Goal: Task Accomplishment & Management: Use online tool/utility

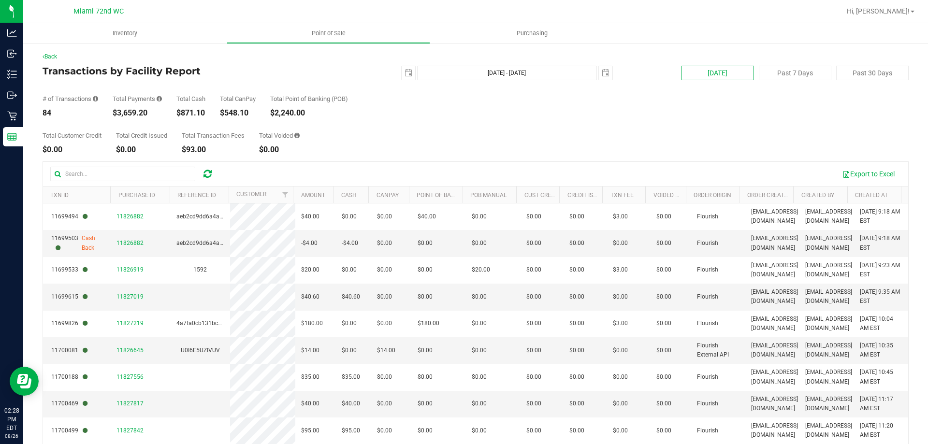
click at [721, 70] on button "[DATE]" at bounding box center [717, 73] width 72 height 14
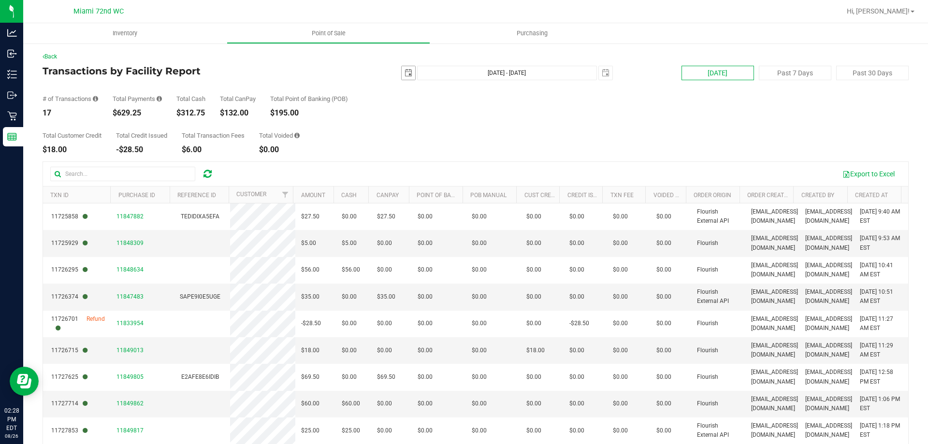
click at [409, 69] on span "select" at bounding box center [408, 73] width 14 height 14
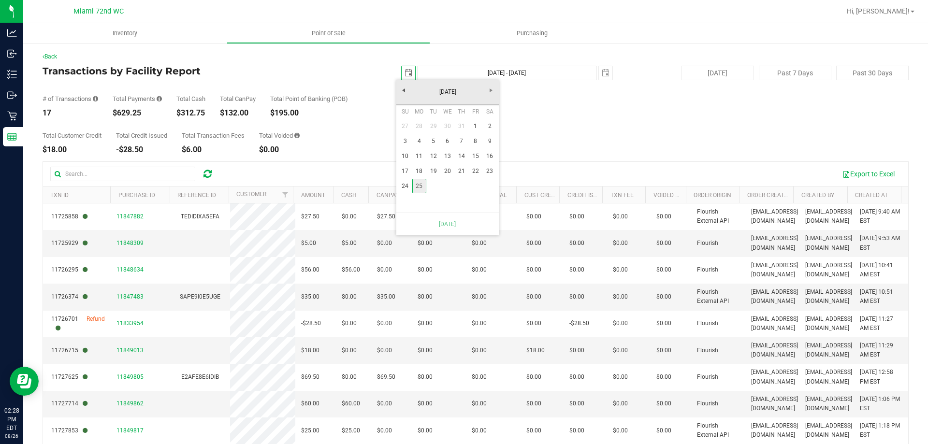
click at [412, 186] on link "25" at bounding box center [419, 186] width 14 height 15
type input "[DATE] - [DATE]"
type input "[DATE]"
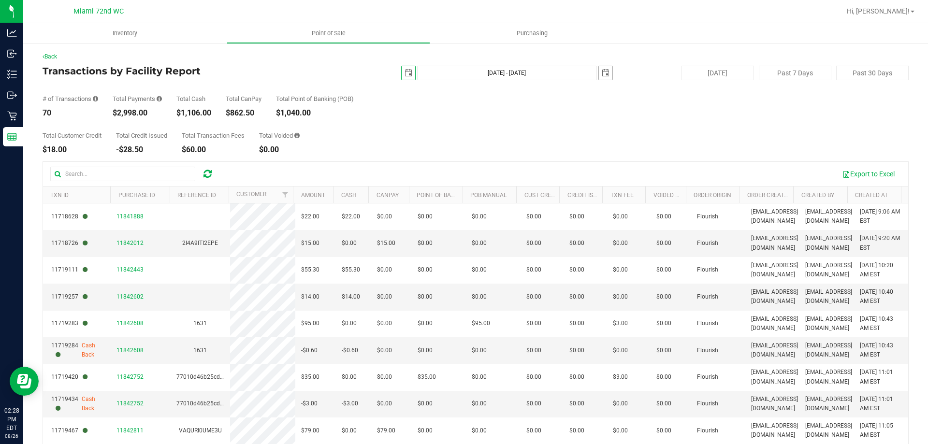
click at [601, 70] on span "select" at bounding box center [605, 73] width 8 height 8
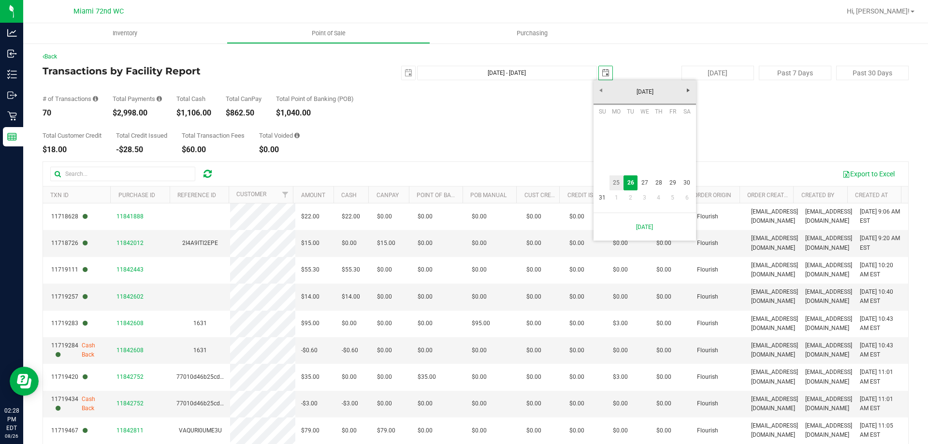
click at [622, 187] on link "25" at bounding box center [616, 182] width 14 height 15
type input "[DATE] - [DATE]"
type input "[DATE]"
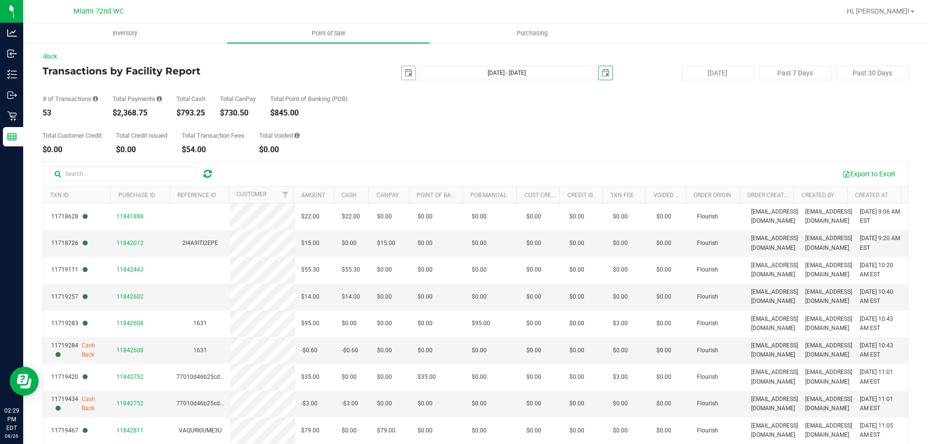
click at [407, 78] on span "select" at bounding box center [408, 73] width 14 height 14
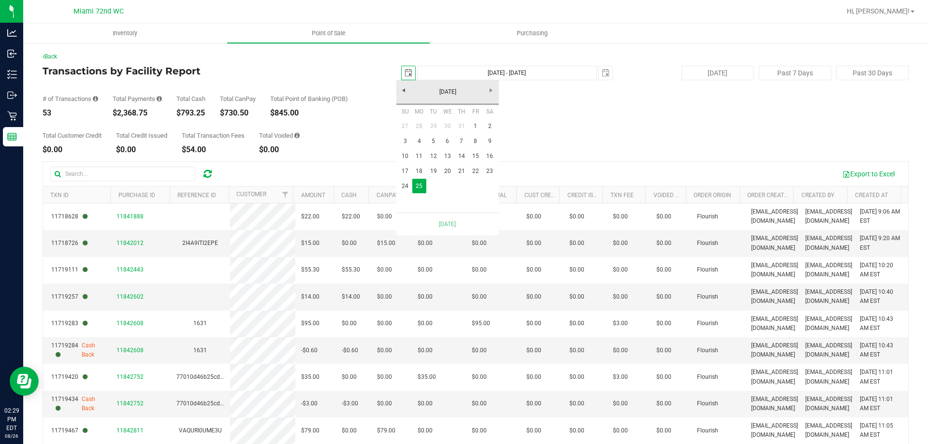
scroll to position [0, 24]
click at [601, 72] on span "select" at bounding box center [605, 73] width 8 height 8
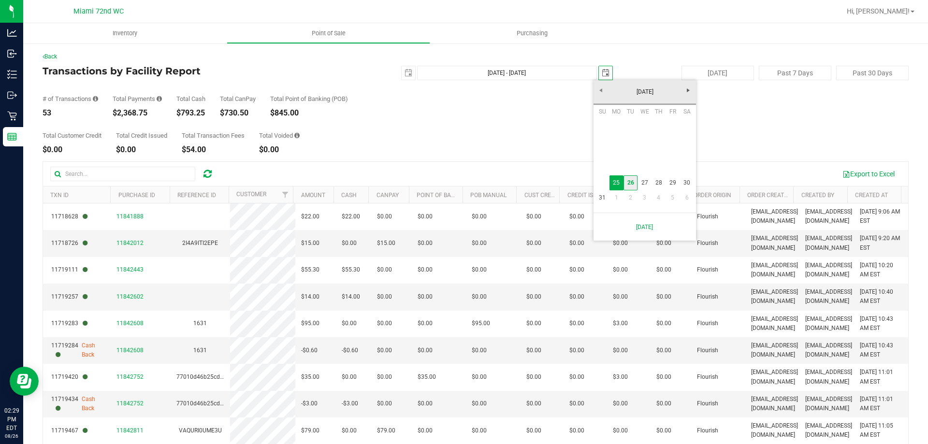
click at [632, 186] on link "26" at bounding box center [630, 182] width 14 height 15
type input "[DATE] - [DATE]"
type input "[DATE]"
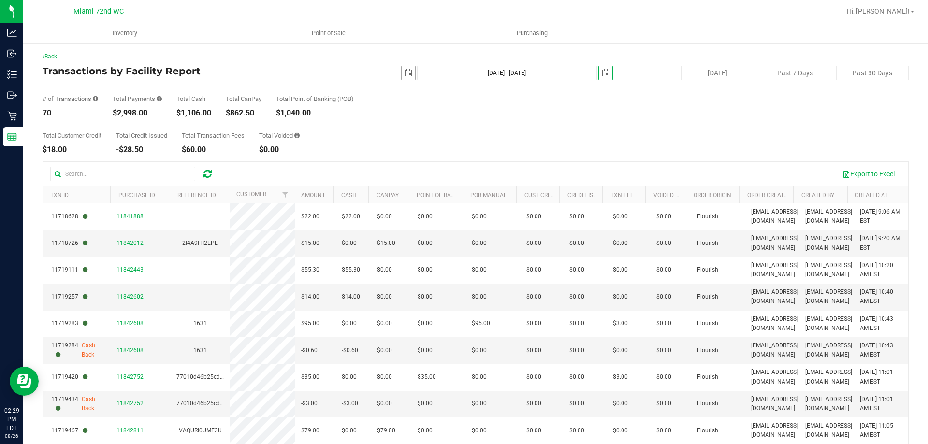
click at [410, 74] on span "select" at bounding box center [408, 73] width 14 height 14
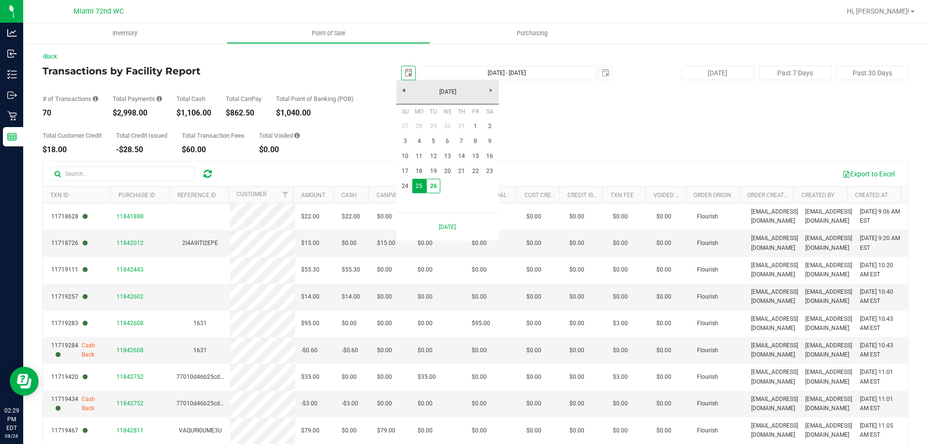
scroll to position [0, 24]
click at [437, 188] on link "26" at bounding box center [433, 186] width 14 height 15
type input "[DATE] - [DATE]"
type input "[DATE]"
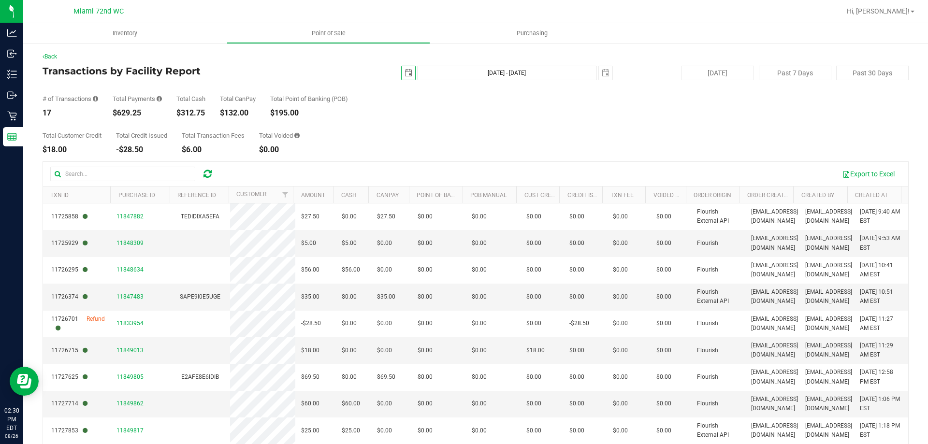
click at [30, 79] on div "Back Transactions by Facility Report [DATE] [DATE] - [DATE] [DATE] [DATE] Past …" at bounding box center [475, 280] width 904 height 474
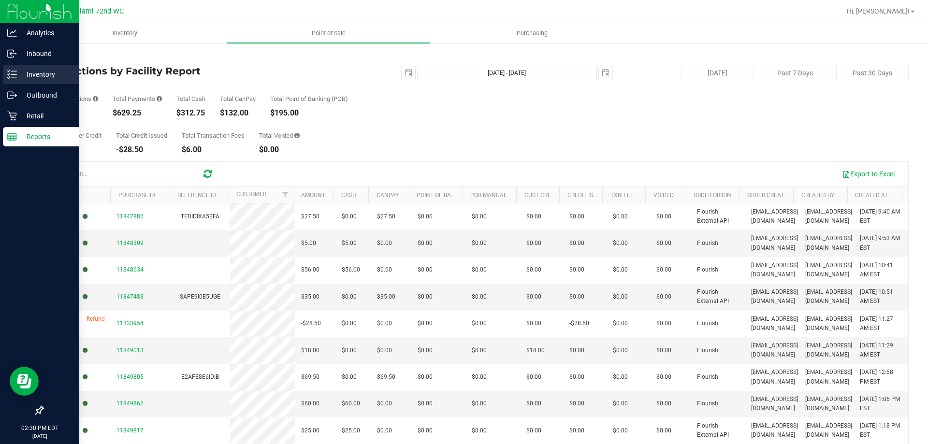
click at [6, 70] on div "Inventory" at bounding box center [41, 74] width 76 height 19
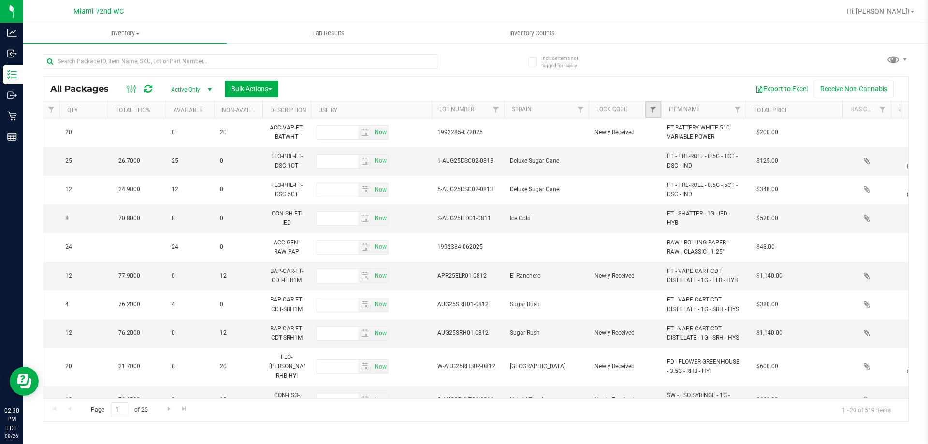
click at [652, 105] on link "Filter" at bounding box center [653, 109] width 16 height 16
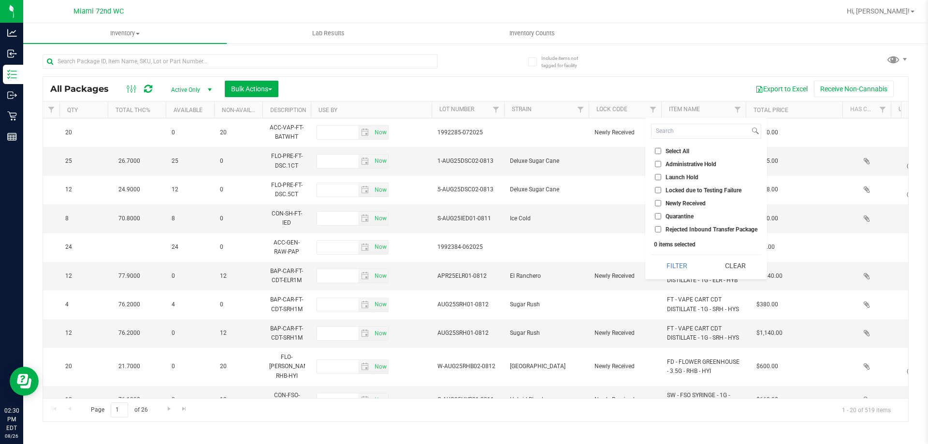
click at [658, 178] on input "Launch Hold" at bounding box center [658, 177] width 6 height 6
checkbox input "true"
click at [680, 267] on button "Filter" at bounding box center [677, 265] width 52 height 21
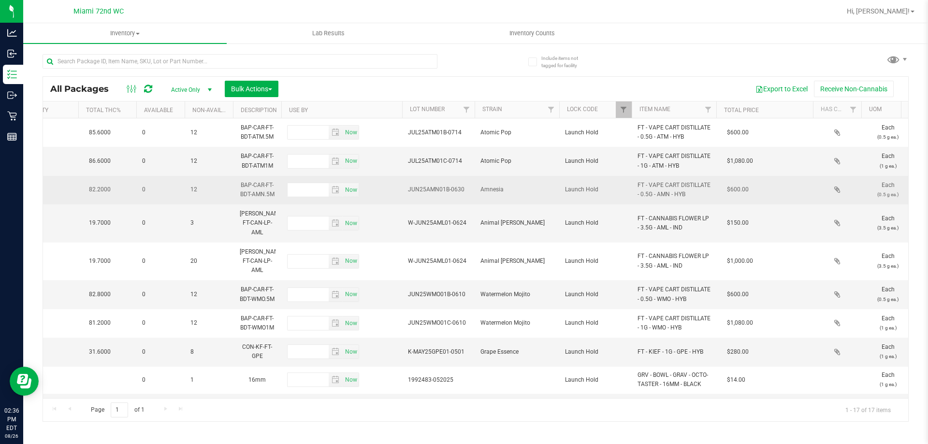
scroll to position [0, 501]
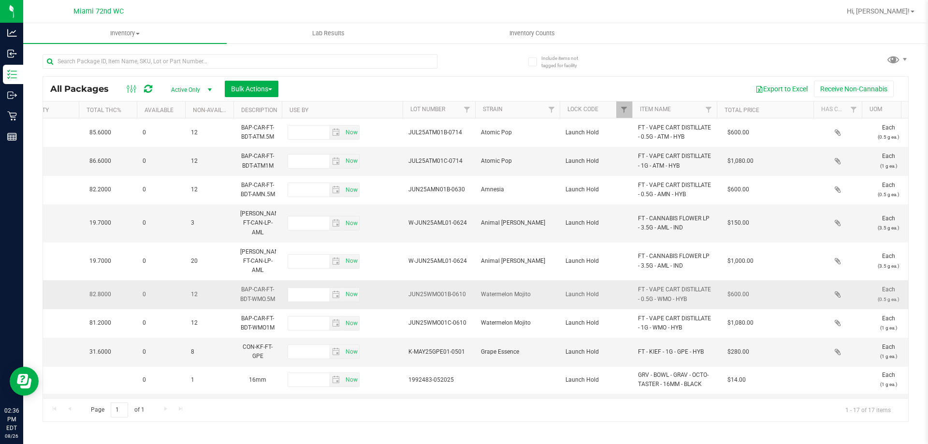
click at [554, 287] on td "Watermelon Mojito" at bounding box center [517, 294] width 85 height 29
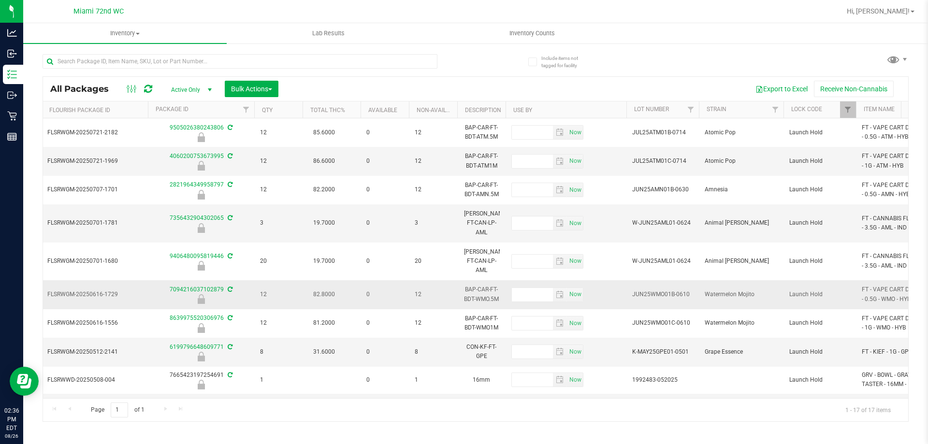
scroll to position [0, 0]
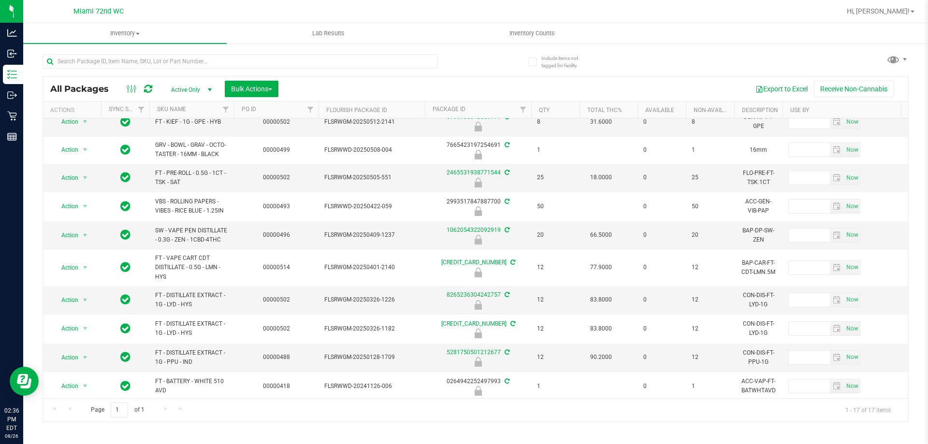
click at [165, 407] on div "Page 1 of 1 1 - 17 of 17 items" at bounding box center [475, 409] width 865 height 23
click at [186, 410] on div "Page 1 of 1 1 - 17 of 17 items" at bounding box center [475, 409] width 865 height 23
click at [180, 410] on div "Page 1 of 1 1 - 17 of 17 items" at bounding box center [475, 409] width 865 height 23
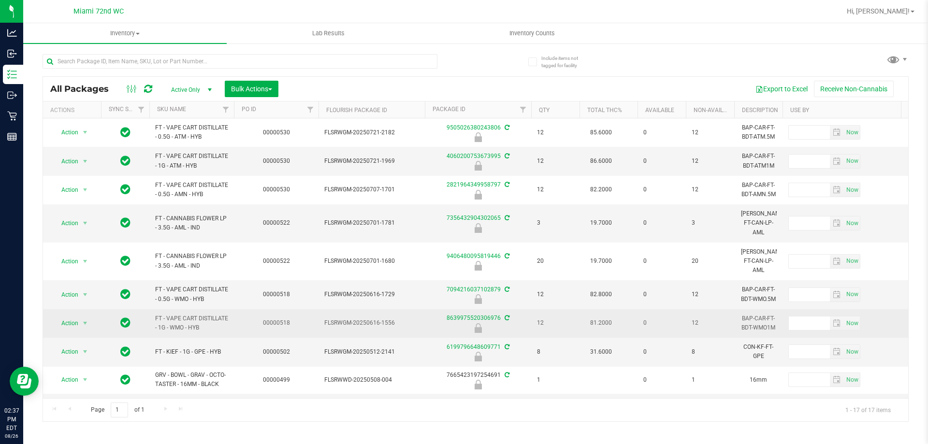
drag, startPoint x: 149, startPoint y: 123, endPoint x: 233, endPoint y: 316, distance: 211.2
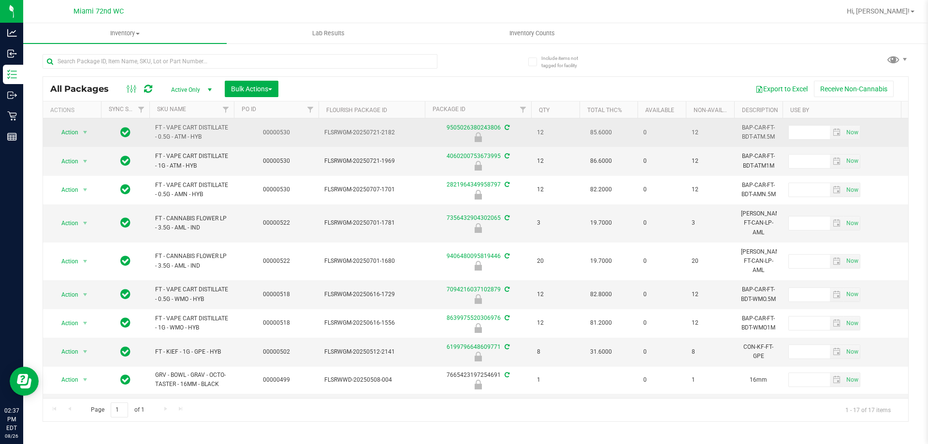
click at [157, 134] on span "FT - VAPE CART DISTILLATE - 0.5G - ATM - HYB" at bounding box center [191, 132] width 73 height 18
click at [157, 122] on td "FT - VAPE CART DISTILLATE - 0.5G - ATM - HYB" at bounding box center [191, 132] width 85 height 29
click at [157, 124] on td "FT - VAPE CART DISTILLATE - 0.5G - ATM - HYB" at bounding box center [191, 132] width 85 height 29
click at [156, 126] on span "FT - VAPE CART DISTILLATE - 0.5G - ATM - HYB" at bounding box center [191, 132] width 73 height 18
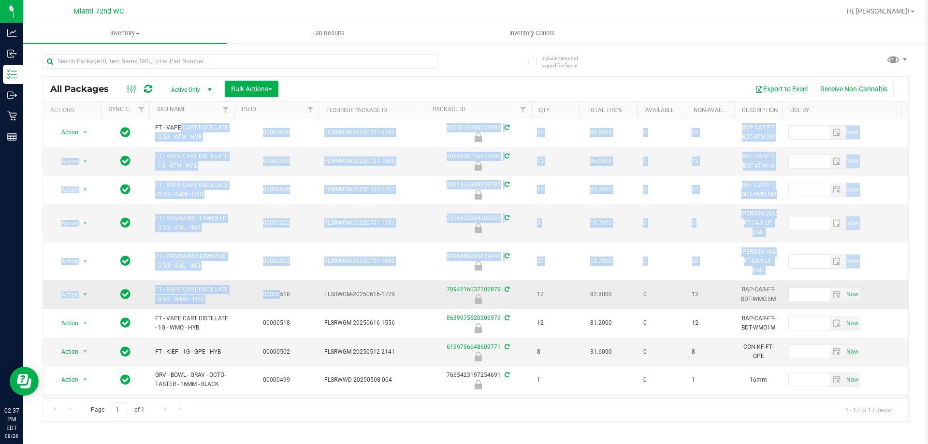
drag, startPoint x: 154, startPoint y: 126, endPoint x: 280, endPoint y: 290, distance: 207.1
click at [179, 169] on span "FT - VAPE CART DISTILLATE - 1G - ATM - HYB" at bounding box center [191, 161] width 73 height 18
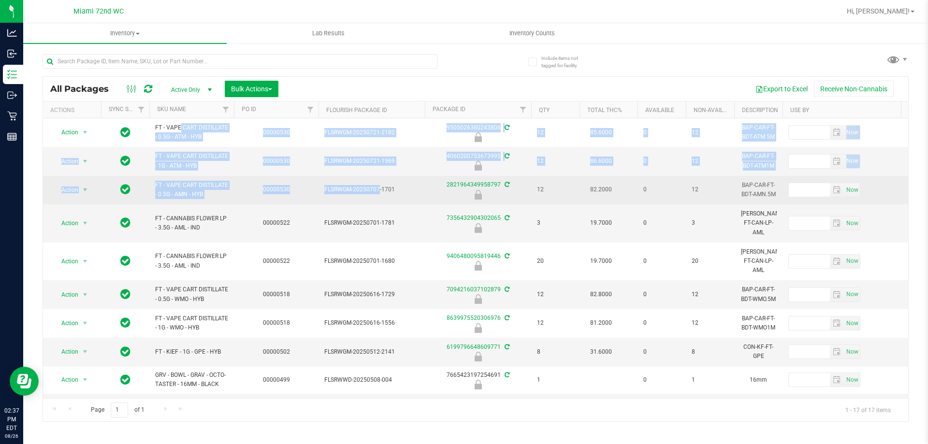
drag, startPoint x: 161, startPoint y: 123, endPoint x: 328, endPoint y: 191, distance: 180.1
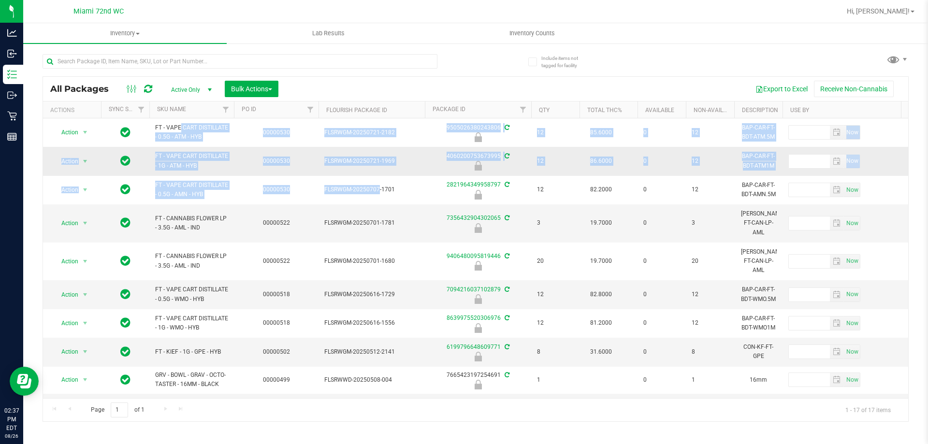
click at [291, 166] on td "00000530" at bounding box center [276, 161] width 85 height 29
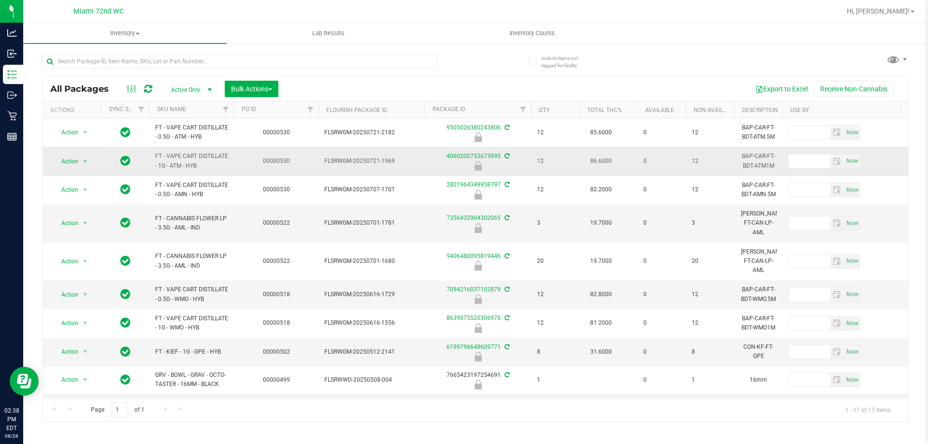
drag, startPoint x: 157, startPoint y: 126, endPoint x: 231, endPoint y: 169, distance: 85.5
click at [212, 154] on span "FT - VAPE CART DISTILLATE - 1G - ATM - HYB" at bounding box center [191, 161] width 73 height 18
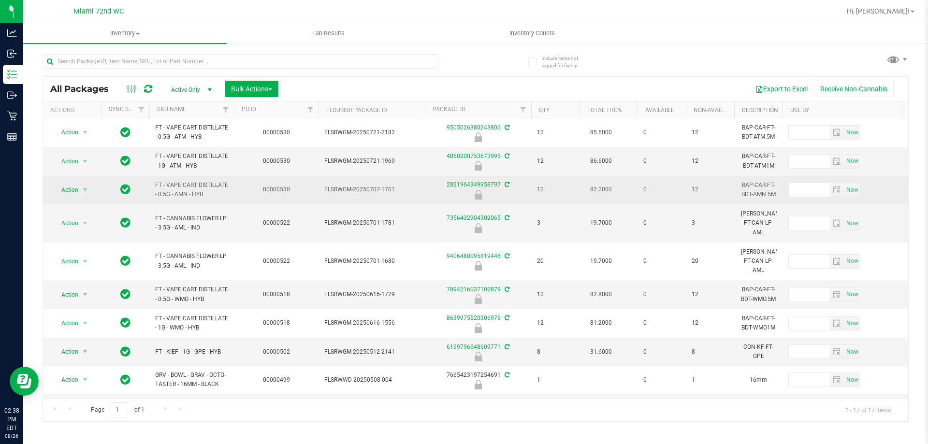
drag, startPoint x: 157, startPoint y: 126, endPoint x: 399, endPoint y: 196, distance: 251.5
click at [395, 189] on span "FLSRWGM-20250707-1701" at bounding box center [371, 189] width 95 height 9
drag, startPoint x: 155, startPoint y: 125, endPoint x: 394, endPoint y: 186, distance: 246.7
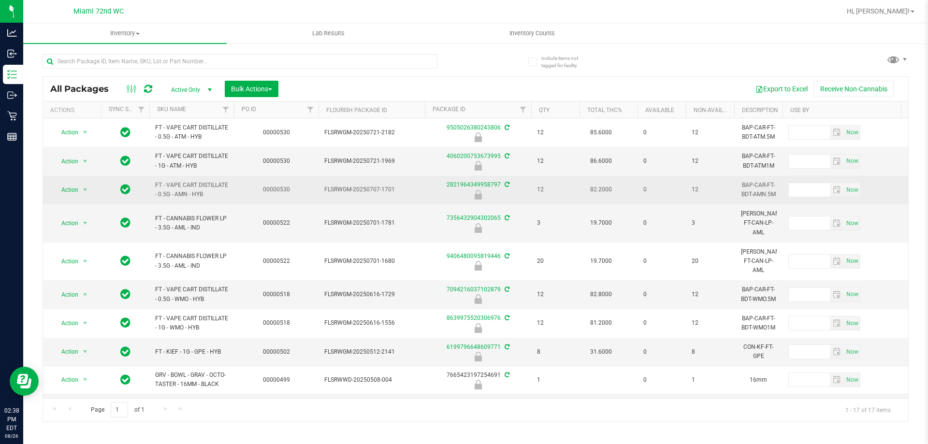
click at [391, 188] on span "FLSRWGM-20250707-1701" at bounding box center [371, 189] width 95 height 9
click at [391, 187] on span "FLSRWGM-20250707-1701" at bounding box center [371, 189] width 95 height 9
